Goal: Navigation & Orientation: Find specific page/section

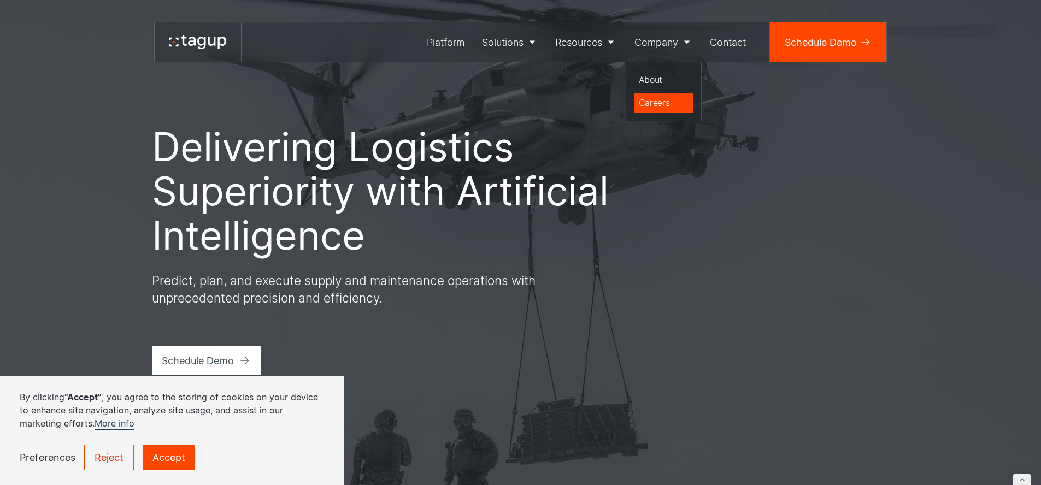
click at [653, 99] on div "Careers" at bounding box center [664, 102] width 50 height 13
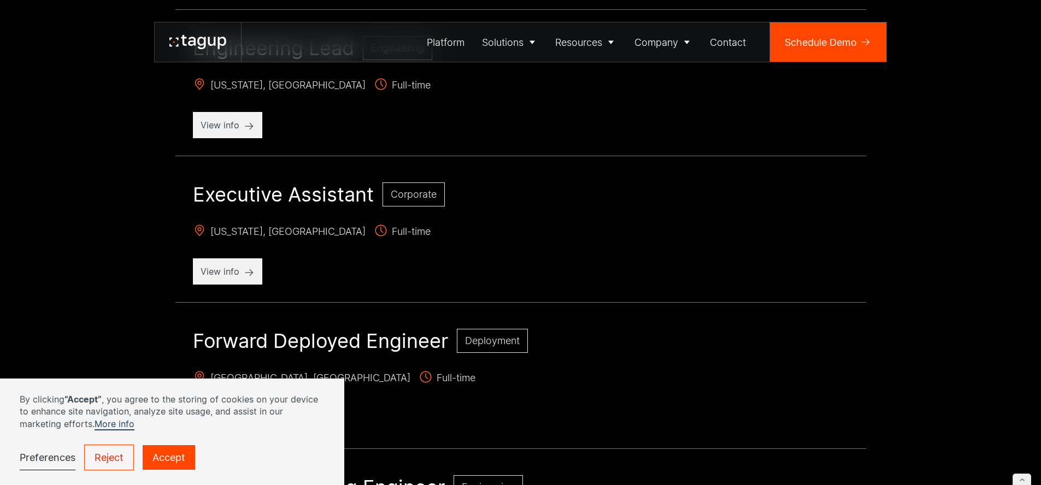
scroll to position [387, 0]
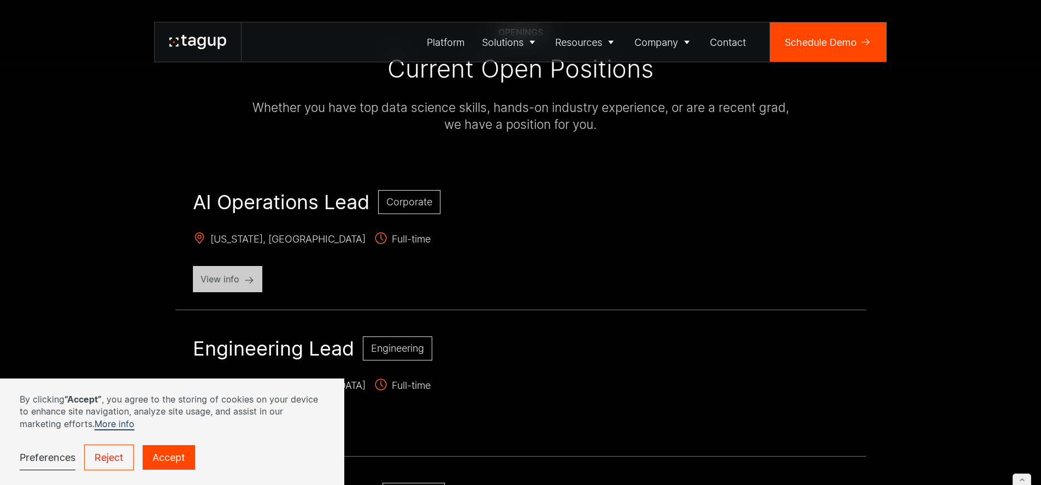
click at [233, 282] on p "View info" at bounding box center [228, 279] width 54 height 13
